Goal: Task Accomplishment & Management: Use online tool/utility

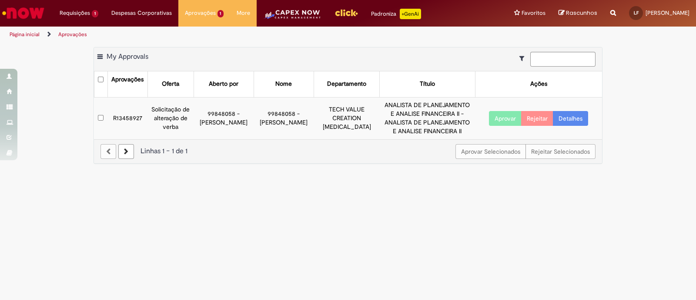
click at [497, 116] on button "Aprovar" at bounding box center [505, 118] width 33 height 15
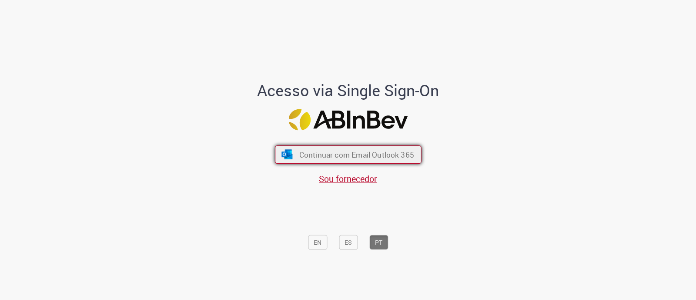
click at [299, 151] on span "Continuar com Email Outlook 365" at bounding box center [356, 155] width 115 height 10
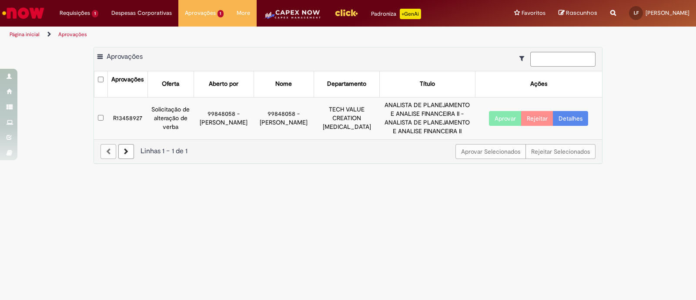
click at [496, 120] on button "Aprovar" at bounding box center [505, 118] width 33 height 15
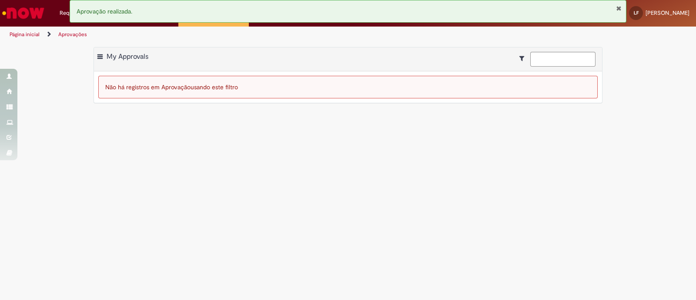
click at [281, 20] on div "Aprovação realizada." at bounding box center [348, 11] width 556 height 23
click at [619, 8] on button "Fechar Notificação" at bounding box center [619, 8] width 6 height 7
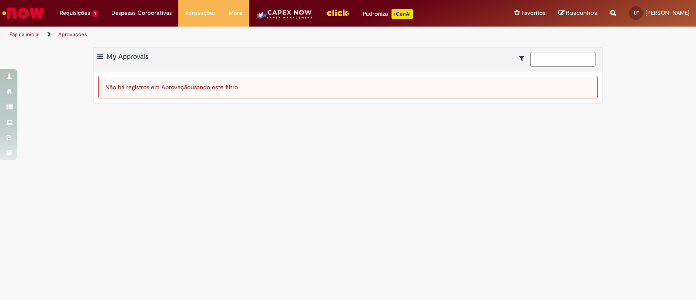
click at [294, 10] on div "Aprovação realizada." at bounding box center [348, 11] width 556 height 23
click at [260, 14] on img "Menu Cabeçalho" at bounding box center [284, 17] width 58 height 17
